Goal: Information Seeking & Learning: Learn about a topic

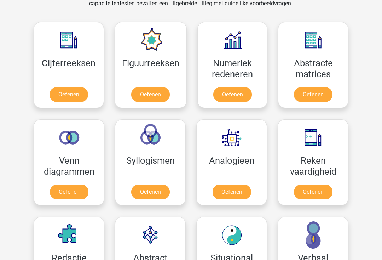
scroll to position [277, 0]
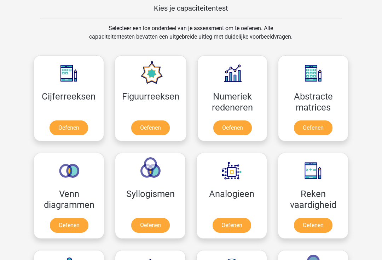
click at [65, 128] on link "Oefenen" at bounding box center [69, 127] width 39 height 15
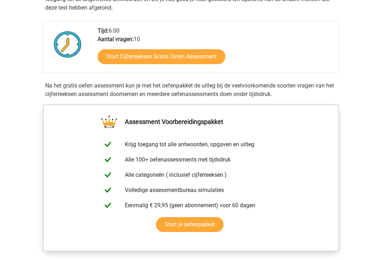
scroll to position [161, 0]
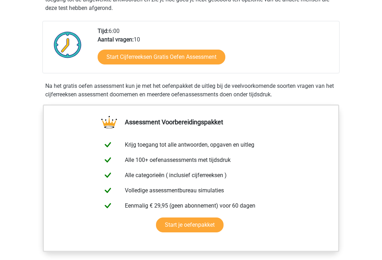
click at [125, 64] on link "Start Cijferreeksen Gratis Oefen Assessment" at bounding box center [162, 57] width 128 height 15
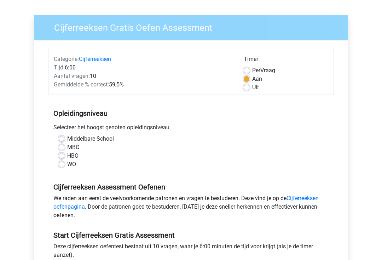
scroll to position [45, 0]
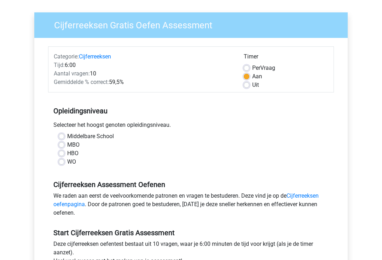
click at [67, 154] on label "HBO" at bounding box center [72, 153] width 11 height 8
click at [61, 154] on input "HBO" at bounding box center [62, 152] width 6 height 7
radio input "true"
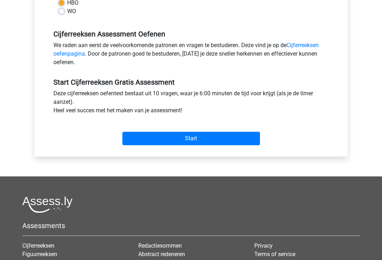
scroll to position [198, 0]
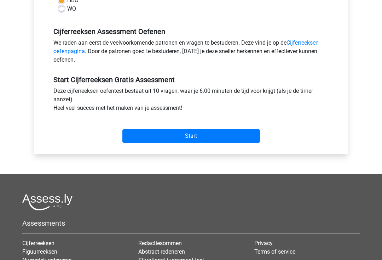
click at [156, 136] on input "Start" at bounding box center [191, 135] width 138 height 13
